Goal: Transaction & Acquisition: Purchase product/service

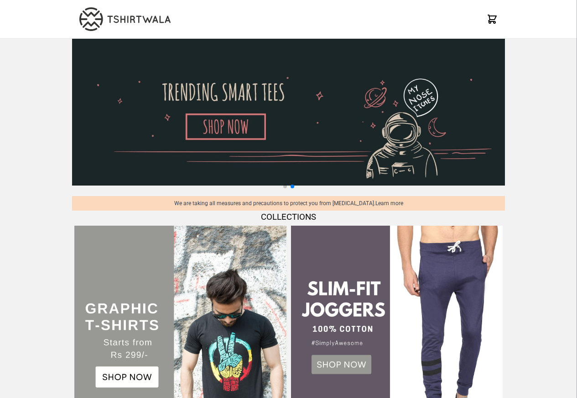
click at [558, 24] on div "X" at bounding box center [288, 19] width 577 height 39
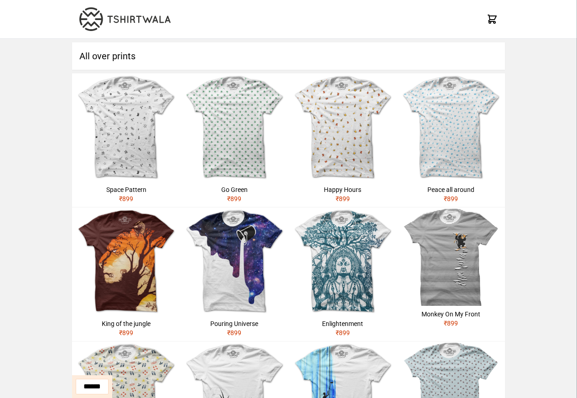
click at [439, 380] on img at bounding box center [451, 391] width 108 height 99
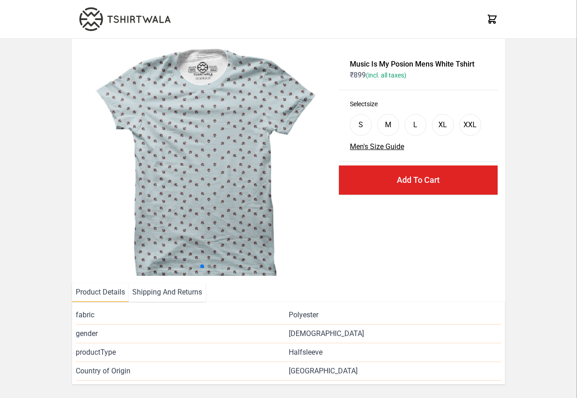
select select "*********"
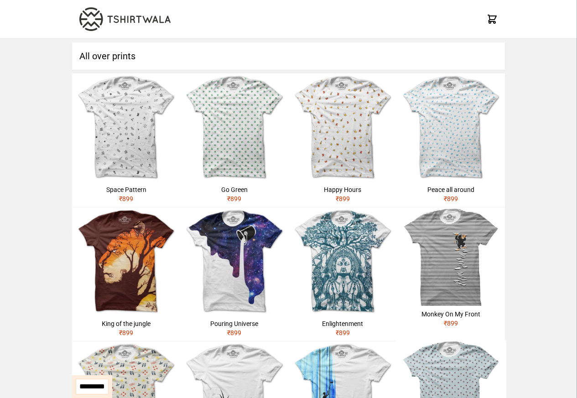
click at [446, 303] on img at bounding box center [451, 257] width 108 height 99
